Goal: Task Accomplishment & Management: Use online tool/utility

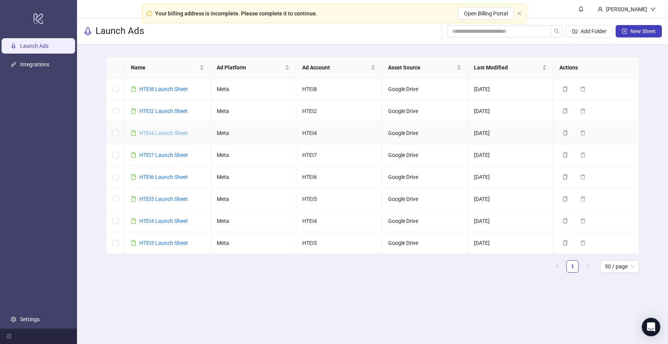
click at [169, 131] on link "HTEI4 Launch Sheet" at bounding box center [163, 133] width 49 height 6
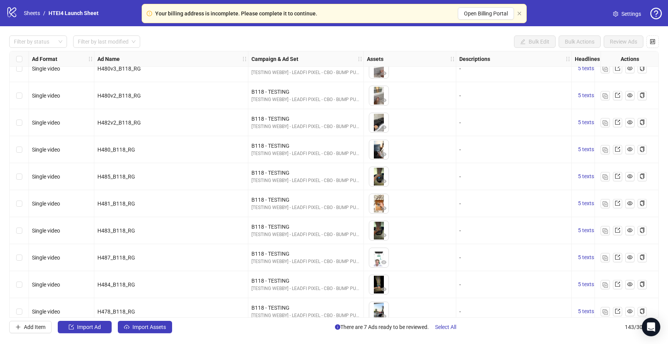
scroll to position [3609, 0]
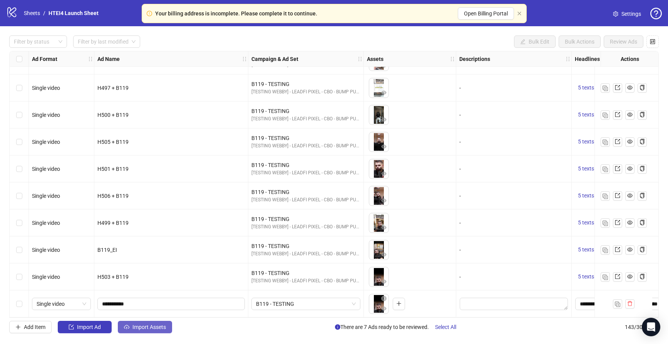
click at [163, 323] on button "Import Assets" at bounding box center [145, 327] width 54 height 12
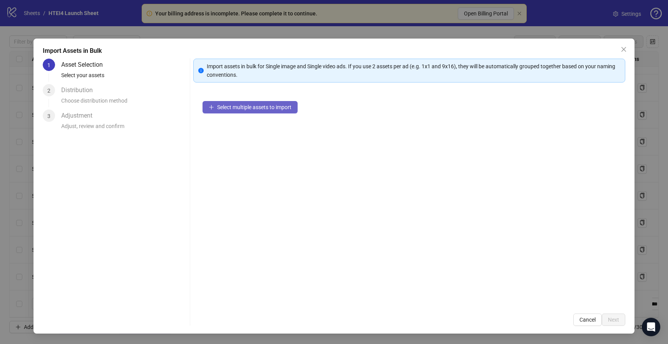
click at [271, 108] on span "Select multiple assets to import" at bounding box center [254, 107] width 74 height 6
click at [255, 109] on span "Select multiple assets to import" at bounding box center [254, 107] width 74 height 6
click at [256, 109] on span "Select multiple assets to import" at bounding box center [254, 107] width 74 height 6
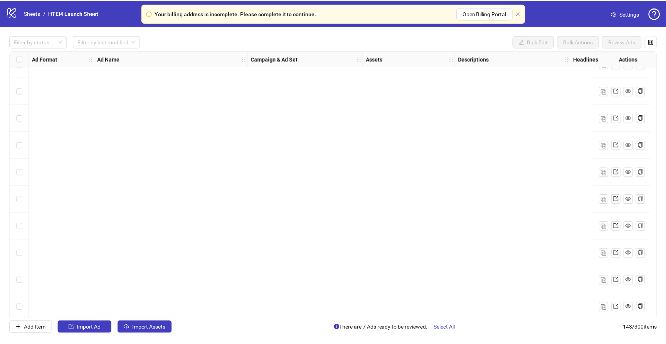
scroll to position [3609, 0]
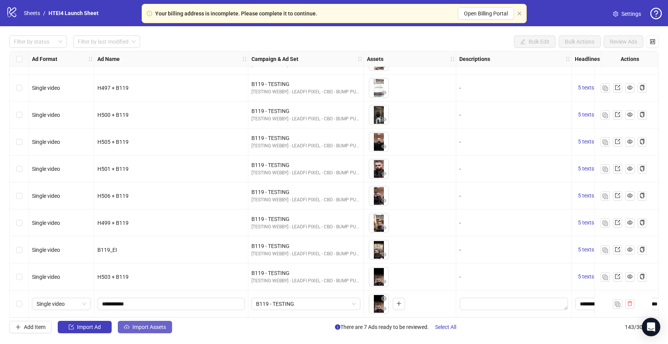
click at [153, 327] on span "Import Assets" at bounding box center [150, 327] width 34 height 6
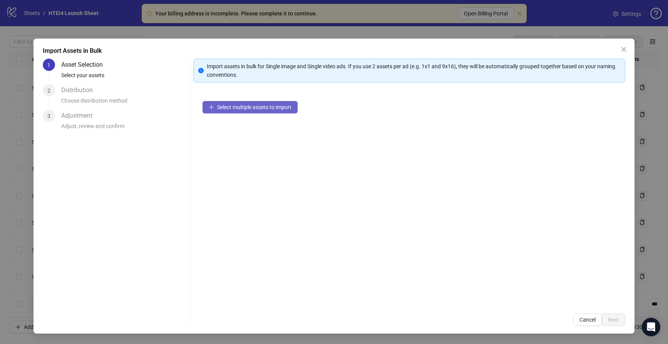
click at [261, 107] on span "Select multiple assets to import" at bounding box center [254, 107] width 74 height 6
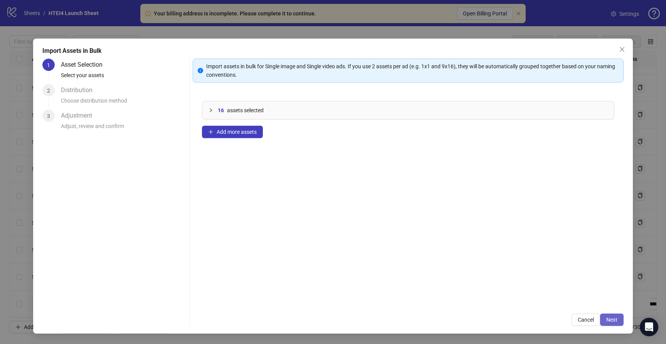
click at [610, 317] on span "Next" at bounding box center [611, 319] width 11 height 6
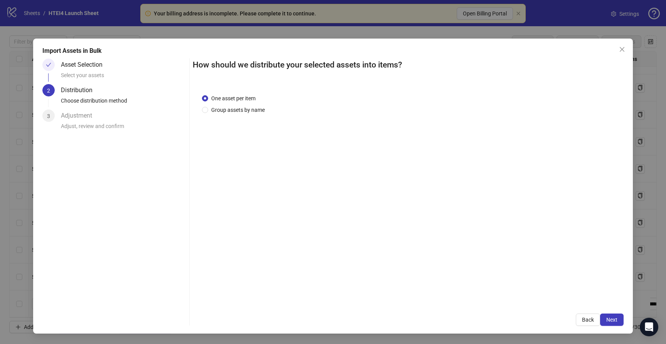
click at [574, 317] on div "Back Next" at bounding box center [408, 319] width 431 height 12
click at [580, 318] on button "Back" at bounding box center [588, 319] width 24 height 12
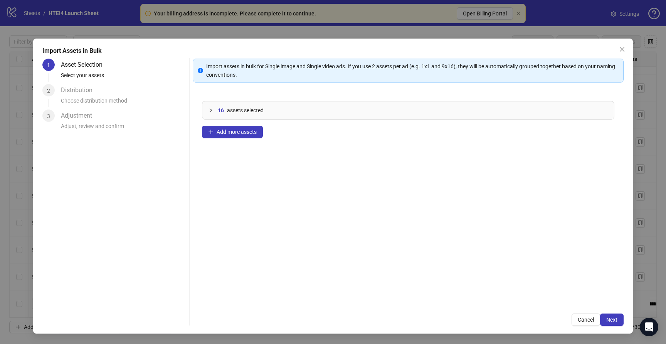
click at [270, 116] on div "16 assets selected" at bounding box center [407, 110] width 411 height 18
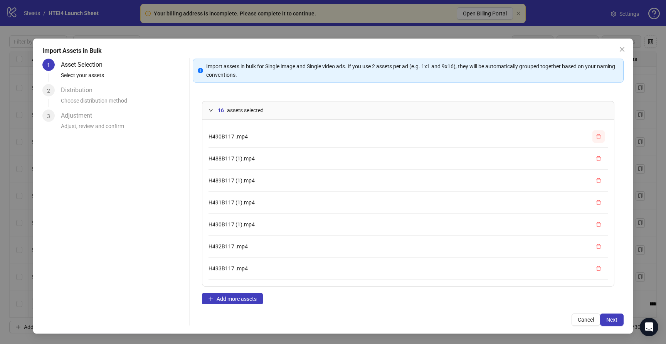
click at [598, 138] on icon "delete" at bounding box center [598, 136] width 5 height 5
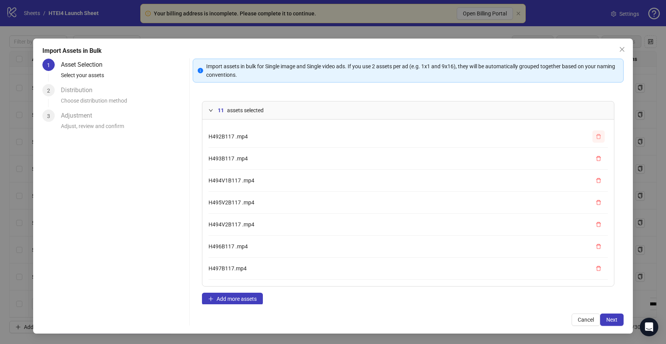
click at [598, 138] on icon "delete" at bounding box center [598, 136] width 5 height 5
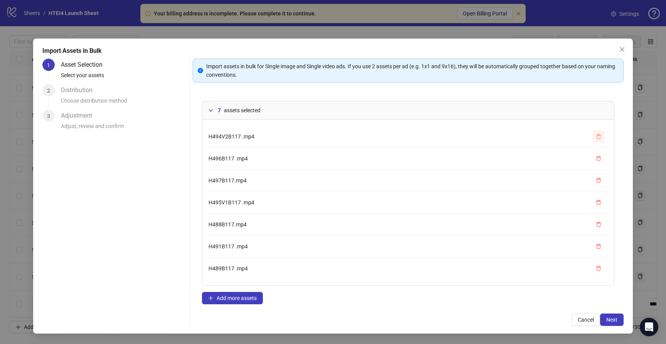
click at [598, 138] on icon "delete" at bounding box center [598, 136] width 5 height 5
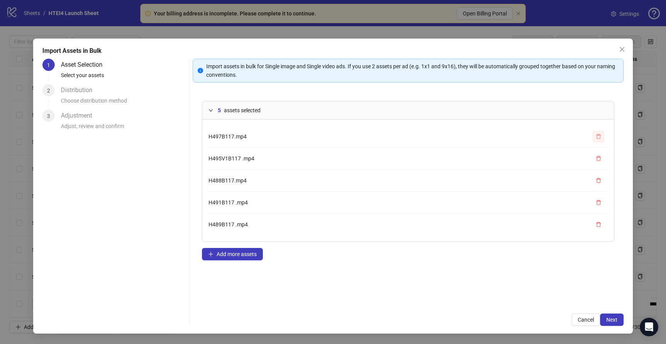
click at [598, 138] on icon "delete" at bounding box center [598, 136] width 5 height 5
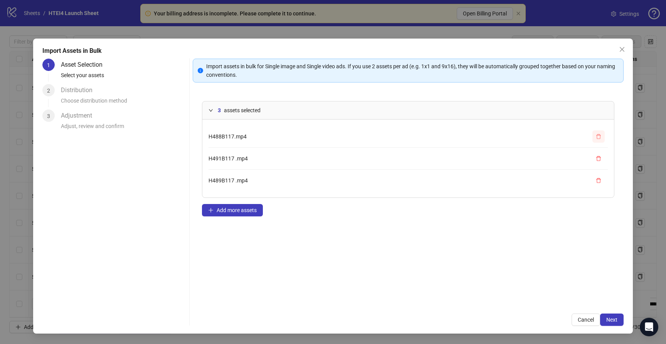
click at [598, 138] on icon "delete" at bounding box center [598, 136] width 5 height 5
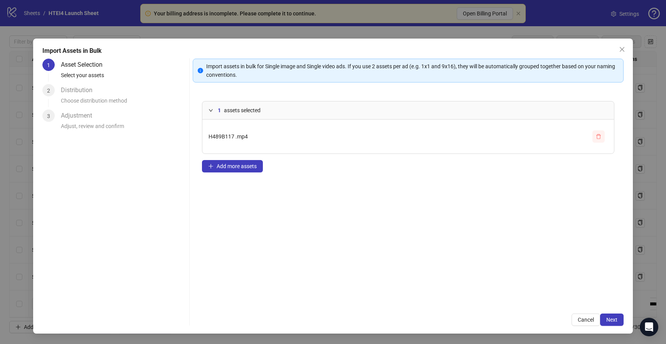
click at [598, 138] on icon "delete" at bounding box center [598, 136] width 5 height 5
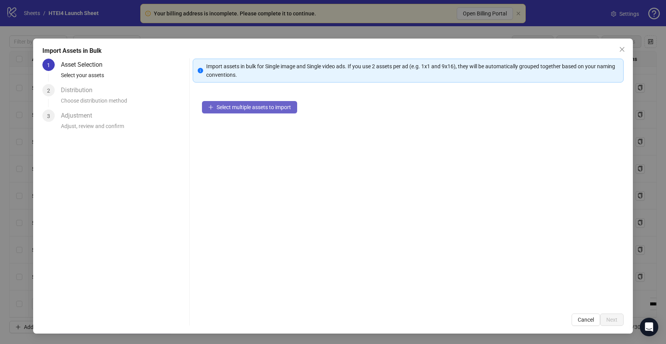
click at [294, 106] on button "Select multiple assets to import" at bounding box center [249, 107] width 95 height 12
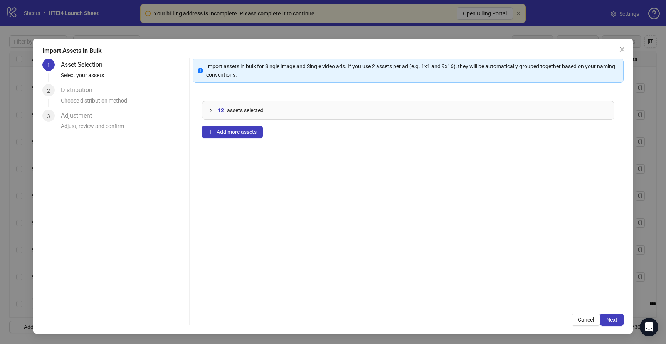
click at [599, 322] on button "Cancel" at bounding box center [585, 319] width 29 height 12
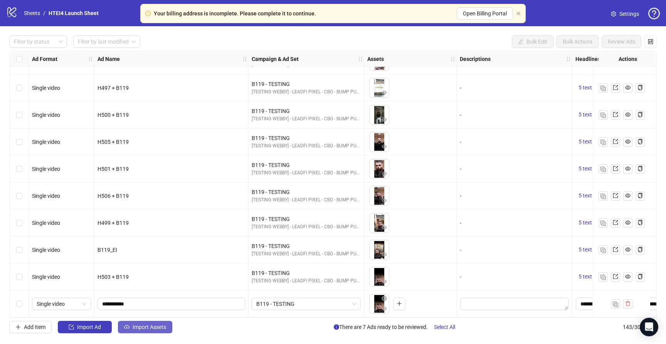
click at [160, 331] on button "Import Assets" at bounding box center [145, 327] width 54 height 12
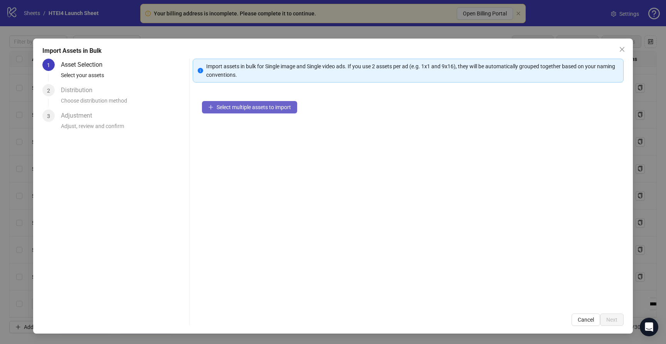
click at [268, 113] on button "Select multiple assets to import" at bounding box center [249, 107] width 95 height 12
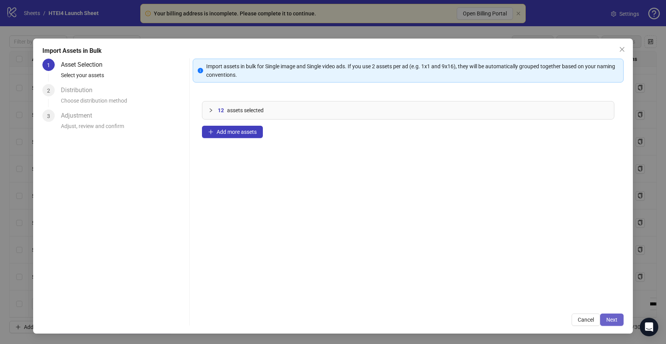
click at [608, 319] on span "Next" at bounding box center [611, 319] width 11 height 6
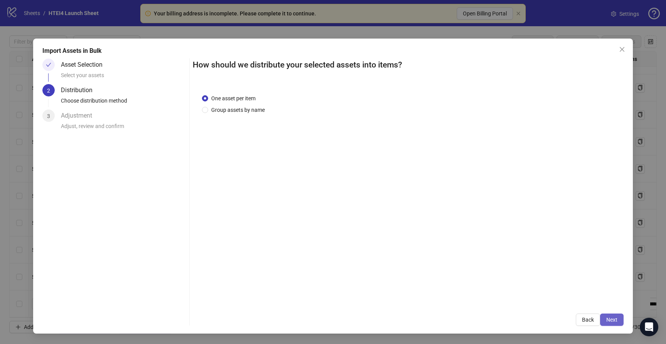
click at [611, 314] on button "Next" at bounding box center [612, 319] width 24 height 12
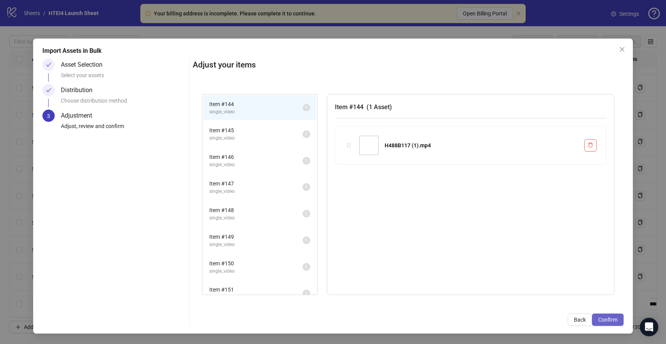
click at [614, 318] on span "Confirm" at bounding box center [607, 319] width 19 height 6
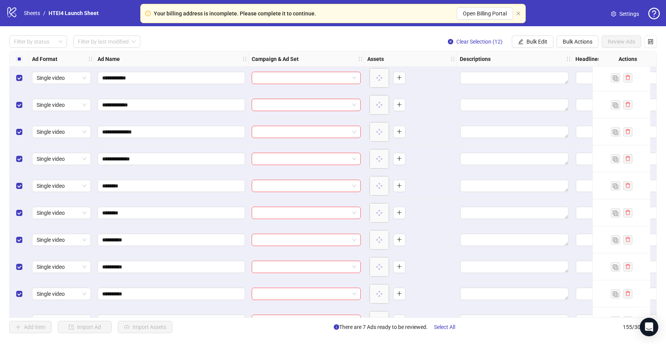
scroll to position [3786, 0]
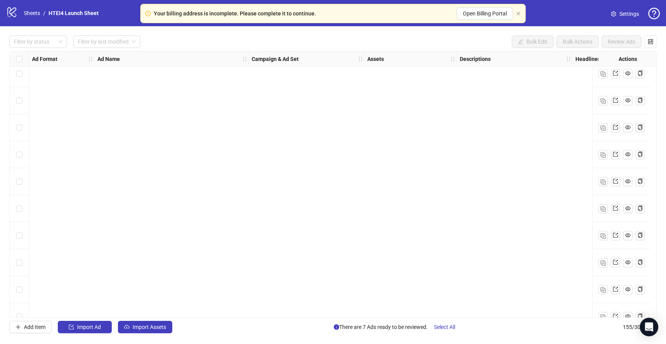
scroll to position [3933, 0]
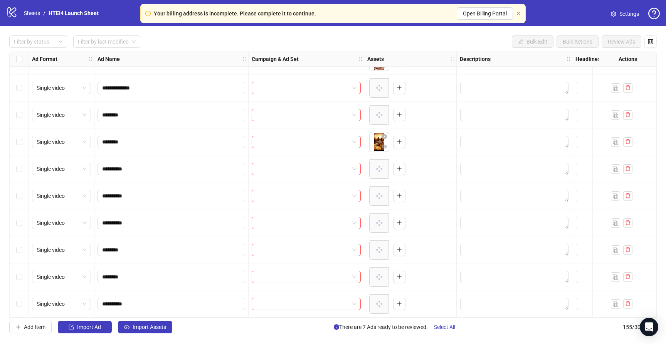
click at [12, 297] on div "Select row 155" at bounding box center [19, 303] width 19 height 27
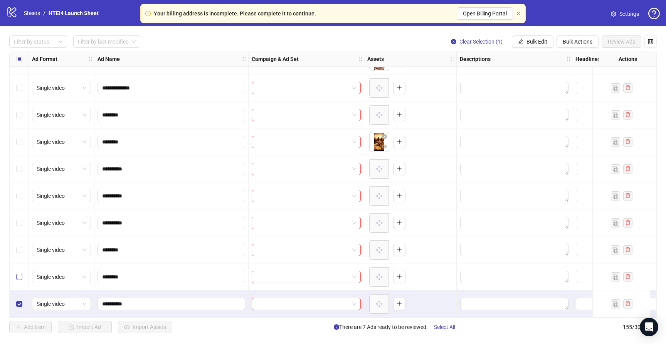
click at [17, 277] on label "Select row 154" at bounding box center [19, 276] width 6 height 8
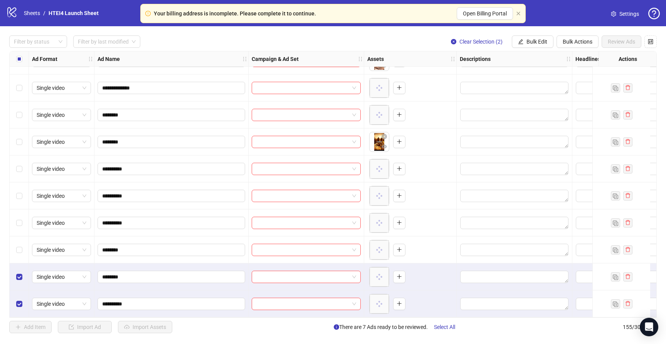
click at [20, 237] on div "Select row 153" at bounding box center [19, 249] width 19 height 27
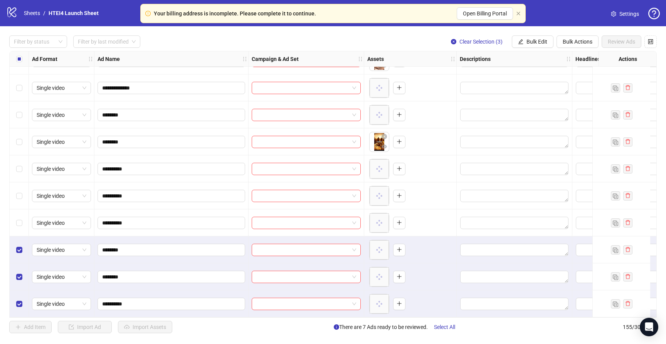
click at [20, 210] on div "Select row 152" at bounding box center [19, 222] width 19 height 27
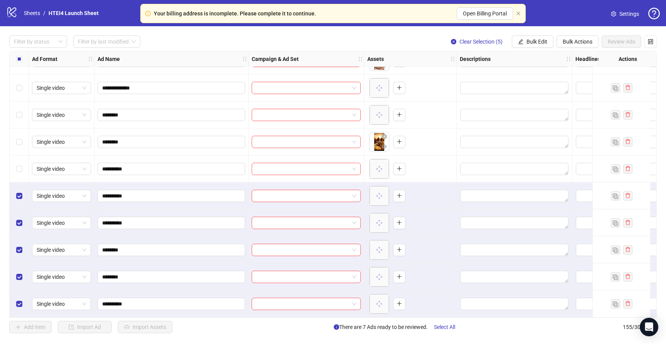
click at [21, 159] on div "Select row 150" at bounding box center [19, 168] width 19 height 27
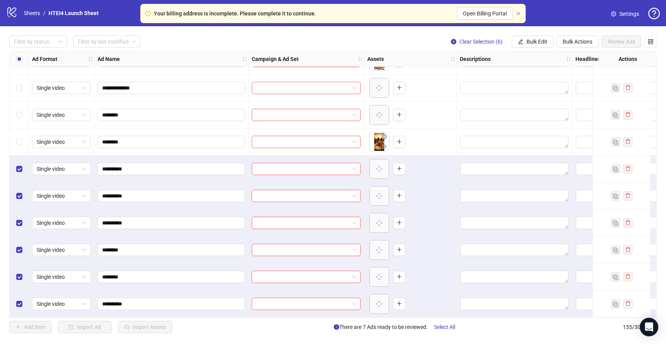
click at [20, 132] on div "Select row 149" at bounding box center [19, 141] width 19 height 27
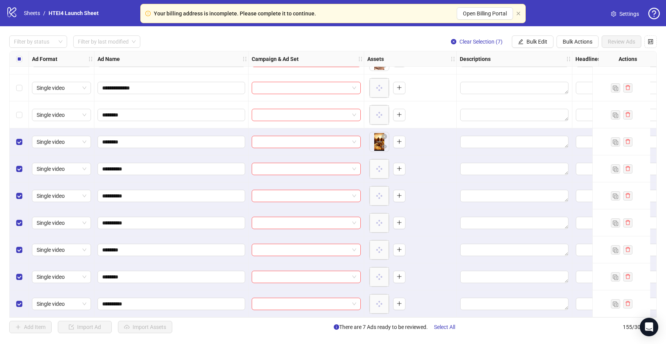
click at [18, 103] on div "Select row 148" at bounding box center [19, 114] width 19 height 27
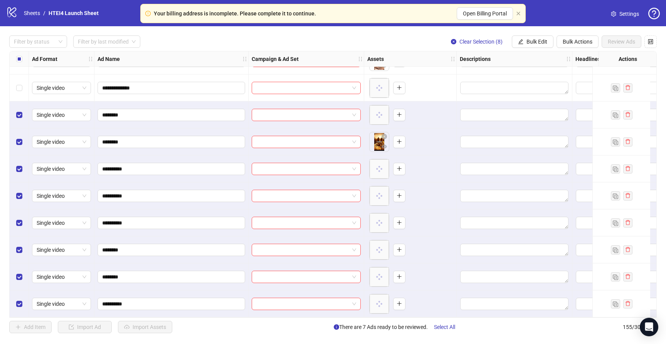
scroll to position [3872, 0]
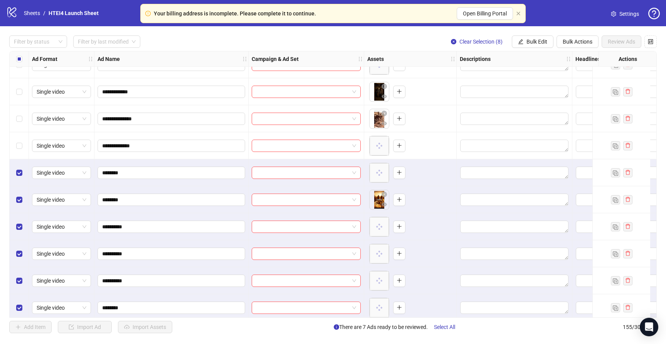
click at [24, 141] on div "Select row 147" at bounding box center [19, 145] width 19 height 27
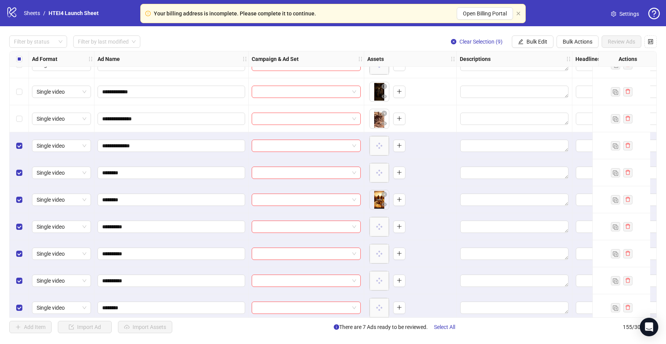
click at [23, 121] on div "Select row 146" at bounding box center [19, 118] width 19 height 27
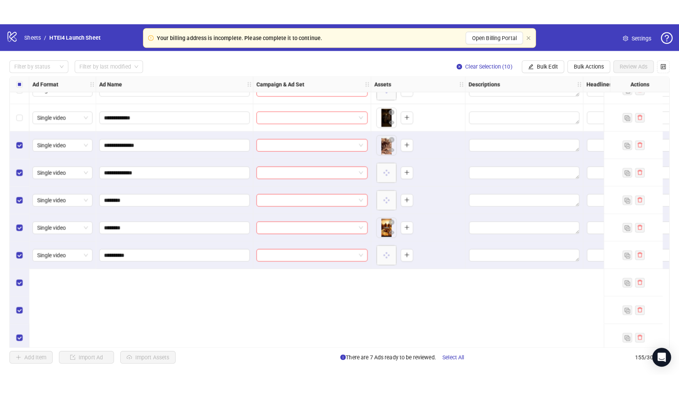
scroll to position [3767, 0]
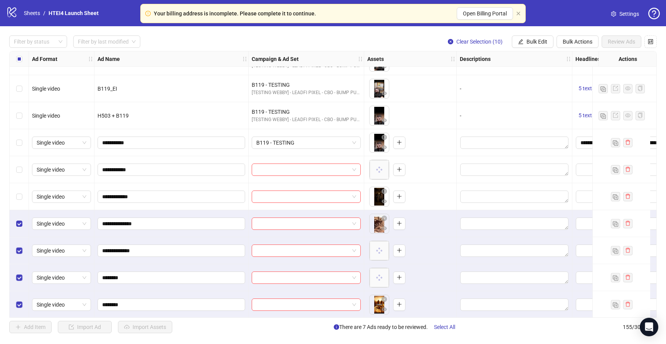
click at [20, 189] on div "Select row 145" at bounding box center [19, 196] width 19 height 27
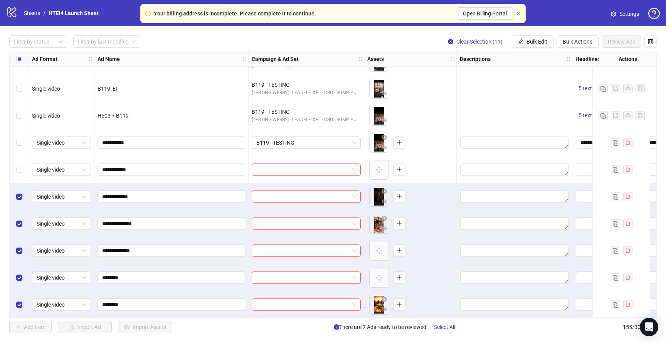
click at [20, 160] on div "Select row 144" at bounding box center [19, 169] width 19 height 27
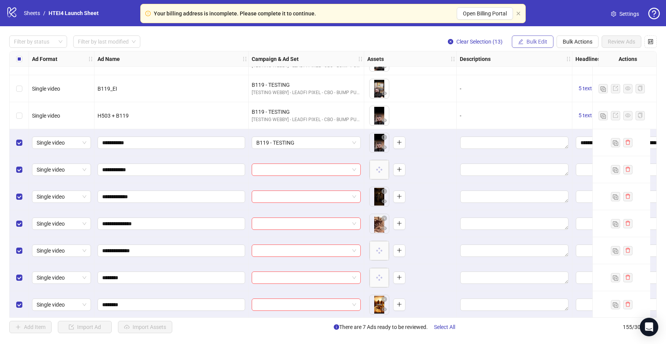
click at [538, 40] on span "Bulk Edit" at bounding box center [536, 42] width 21 height 6
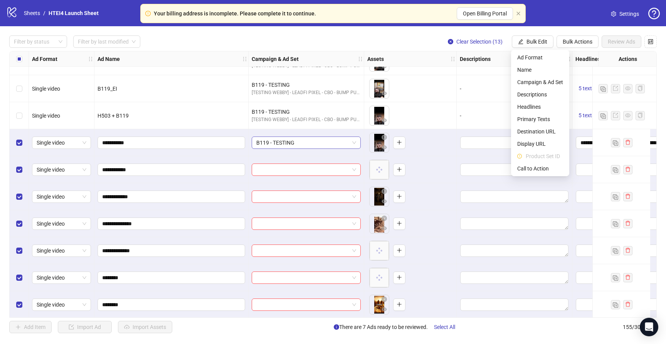
click at [331, 148] on div "B119 - TESTING" at bounding box center [306, 142] width 109 height 12
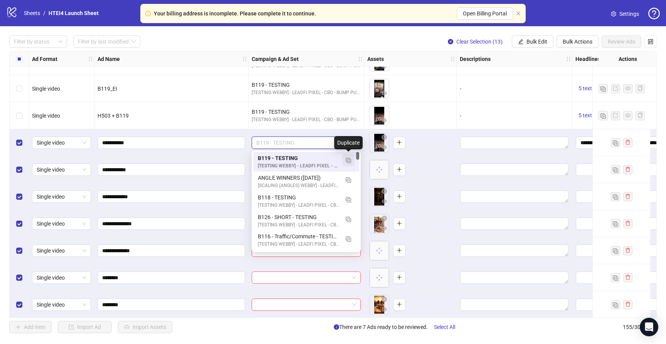
click at [349, 160] on img "button" at bounding box center [348, 160] width 5 height 5
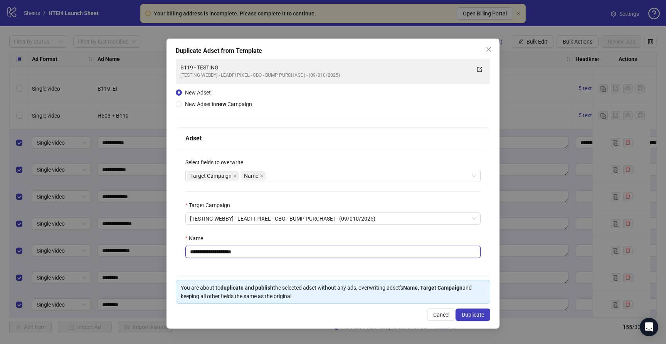
drag, startPoint x: 221, startPoint y: 252, endPoint x: 340, endPoint y: 252, distance: 119.4
click at [340, 252] on input "**********" at bounding box center [332, 251] width 295 height 12
type input "**********"
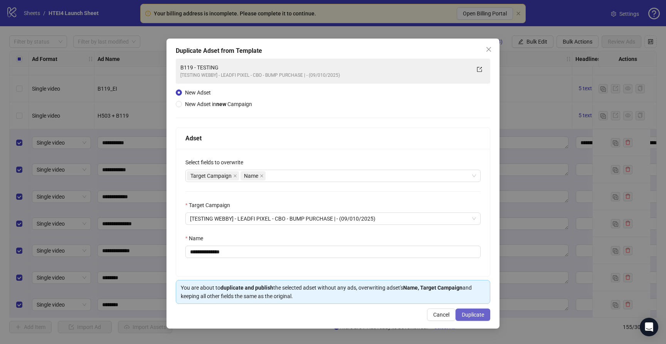
click at [478, 318] on button "Duplicate" at bounding box center [472, 314] width 35 height 12
